Goal: Navigation & Orientation: Find specific page/section

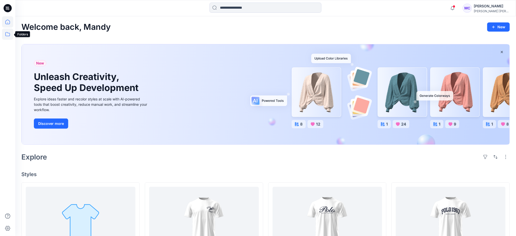
click at [9, 32] on icon at bounding box center [7, 34] width 11 height 11
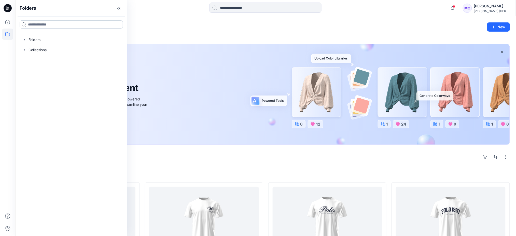
click at [39, 24] on input at bounding box center [71, 24] width 103 height 8
type input "*********"
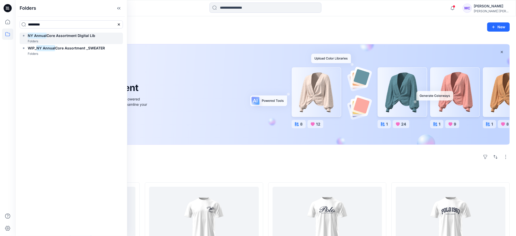
click at [76, 38] on span "Core Assortment Digital Lib" at bounding box center [71, 35] width 49 height 4
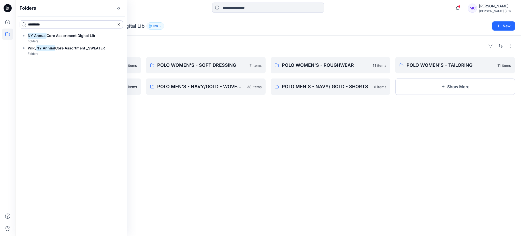
click at [419, 144] on div "Folders POLO WOMEN'S - WOVEN SHIRT 19 items POLO GIRL'S - SWEATERS 2 items POLO…" at bounding box center [268, 136] width 506 height 200
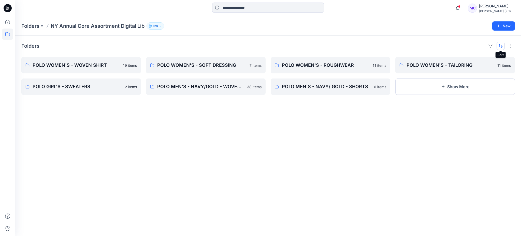
click at [503, 48] on button "button" at bounding box center [501, 46] width 8 height 8
click at [487, 67] on button "A to Z" at bounding box center [480, 70] width 46 height 11
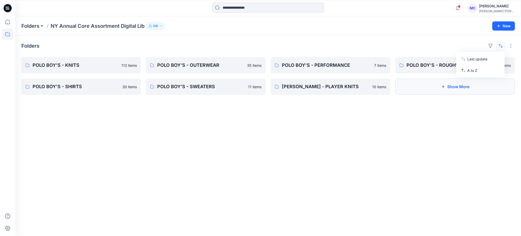
click at [471, 89] on button "Show More" at bounding box center [455, 86] width 120 height 16
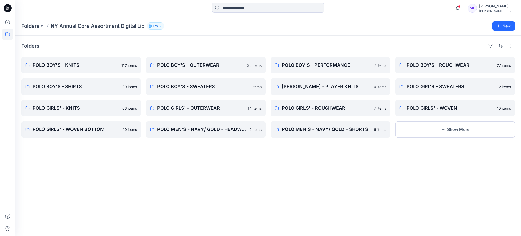
click at [105, 26] on p "NY Annual Core Assortment Digital Lib" at bounding box center [98, 25] width 94 height 7
click at [107, 23] on p "NY Annual Core Assortment Digital Lib" at bounding box center [98, 25] width 94 height 7
click at [9, 34] on icon at bounding box center [7, 34] width 11 height 11
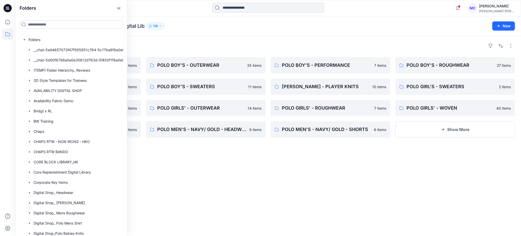
click at [56, 26] on input at bounding box center [71, 24] width 103 height 8
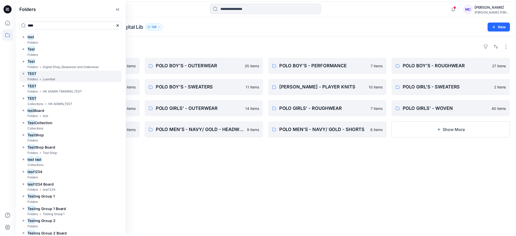
scroll to position [154, 0]
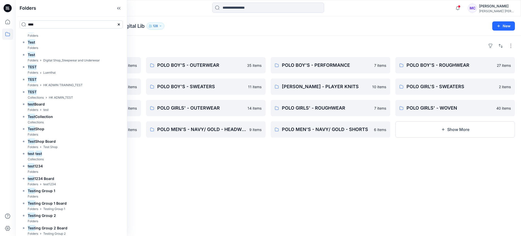
drag, startPoint x: 60, startPoint y: 25, endPoint x: 42, endPoint y: 26, distance: 17.6
click at [42, 26] on input "****" at bounding box center [71, 24] width 103 height 8
drag, startPoint x: 41, startPoint y: 26, endPoint x: 26, endPoint y: 26, distance: 15.0
click at [26, 26] on input "****" at bounding box center [71, 24] width 103 height 8
type input "****"
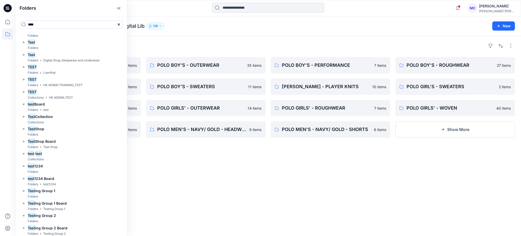
click at [120, 24] on icon at bounding box center [119, 24] width 4 height 4
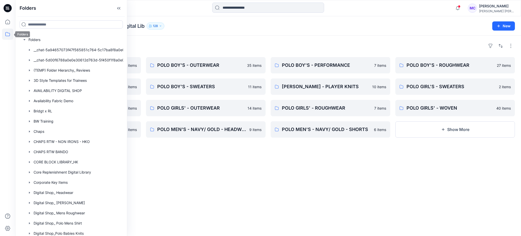
click at [7, 34] on icon at bounding box center [7, 34] width 11 height 11
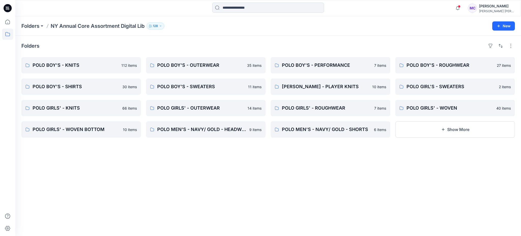
click at [8, 35] on icon at bounding box center [7, 34] width 11 height 11
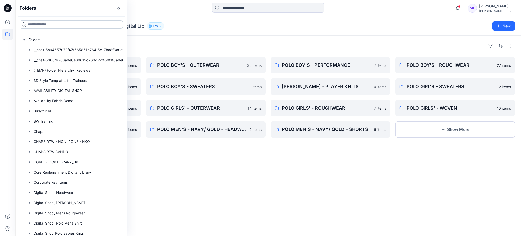
click at [29, 26] on input at bounding box center [71, 24] width 103 height 8
click at [184, 22] on div "Folders NY Annual Core Assortment Digital Lib 128" at bounding box center [248, 25] width 454 height 7
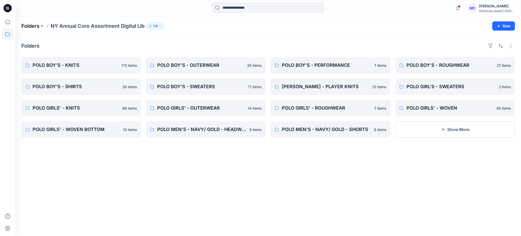
click at [35, 25] on p "Folders" at bounding box center [30, 25] width 18 height 7
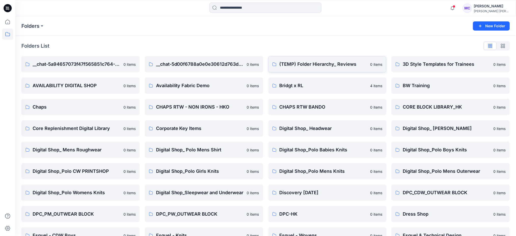
click at [317, 67] on p "(TEMP) Folder Hierarchy_ Reviews" at bounding box center [323, 64] width 88 height 7
